Goal: Task Accomplishment & Management: Manage account settings

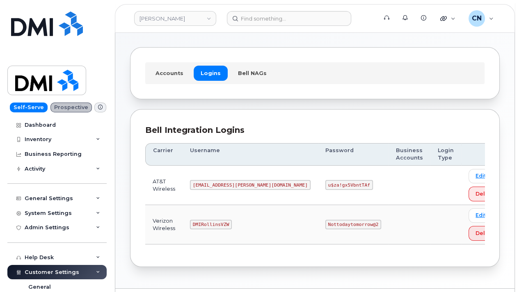
scroll to position [50, 0]
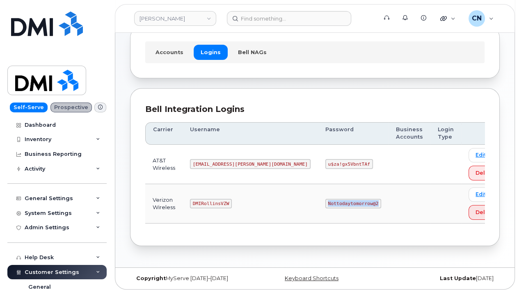
drag, startPoint x: 274, startPoint y: 201, endPoint x: 325, endPoint y: 204, distance: 51.3
click at [325, 204] on td "Nottodaytomorrow@2" at bounding box center [353, 203] width 71 height 39
copy code "Nottodaytomorrow@2"
drag, startPoint x: 239, startPoint y: 201, endPoint x: 187, endPoint y: 203, distance: 52.5
click at [187, 203] on tr "Verizon Wireless DMIRollinsVZW Nottodaytomorrow@2 Edit Delete" at bounding box center [326, 203] width 363 height 39
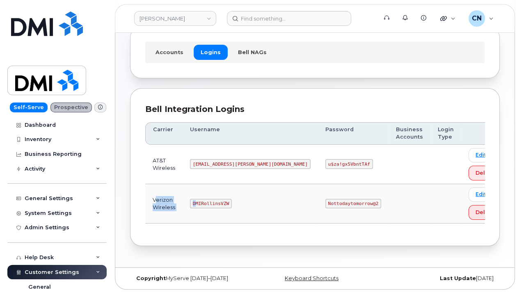
drag, startPoint x: 156, startPoint y: 197, endPoint x: 205, endPoint y: 200, distance: 49.3
click at [205, 200] on tr "Verizon Wireless DMIRollinsVZW Nottodaytomorrow@2 Edit Delete" at bounding box center [326, 203] width 363 height 39
click at [153, 197] on td "Verizon Wireless" at bounding box center [163, 203] width 37 height 39
drag, startPoint x: 155, startPoint y: 197, endPoint x: 366, endPoint y: 201, distance: 210.1
click at [332, 203] on tr "Verizon Wireless DMIRollinsVZW Nottodaytomorrow@2 Edit Delete" at bounding box center [326, 203] width 363 height 39
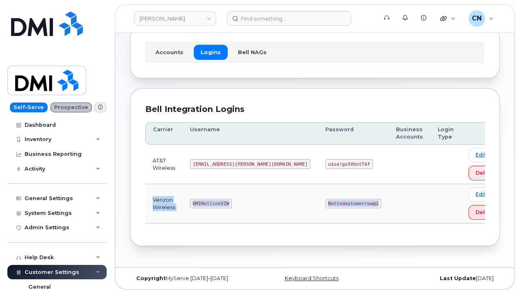
copy tr "Verizon Wireless DMIRollinsVZW Nottodaytomorrow@2"
